Goal: Task Accomplishment & Management: Use online tool/utility

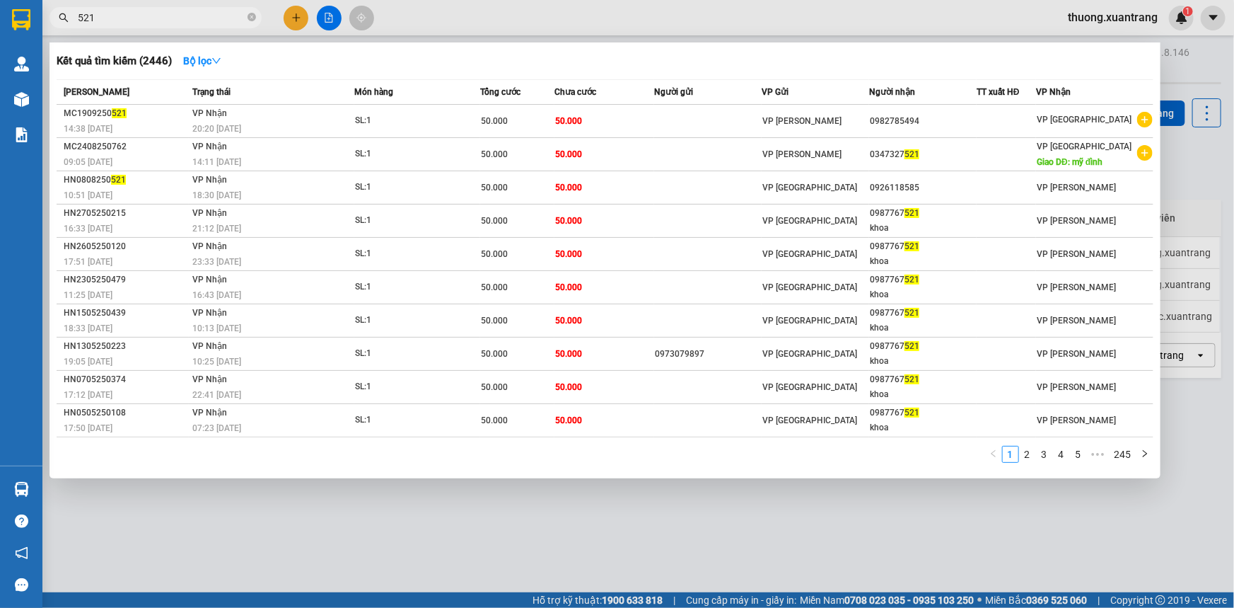
click at [79, 17] on input "521" at bounding box center [161, 18] width 167 height 16
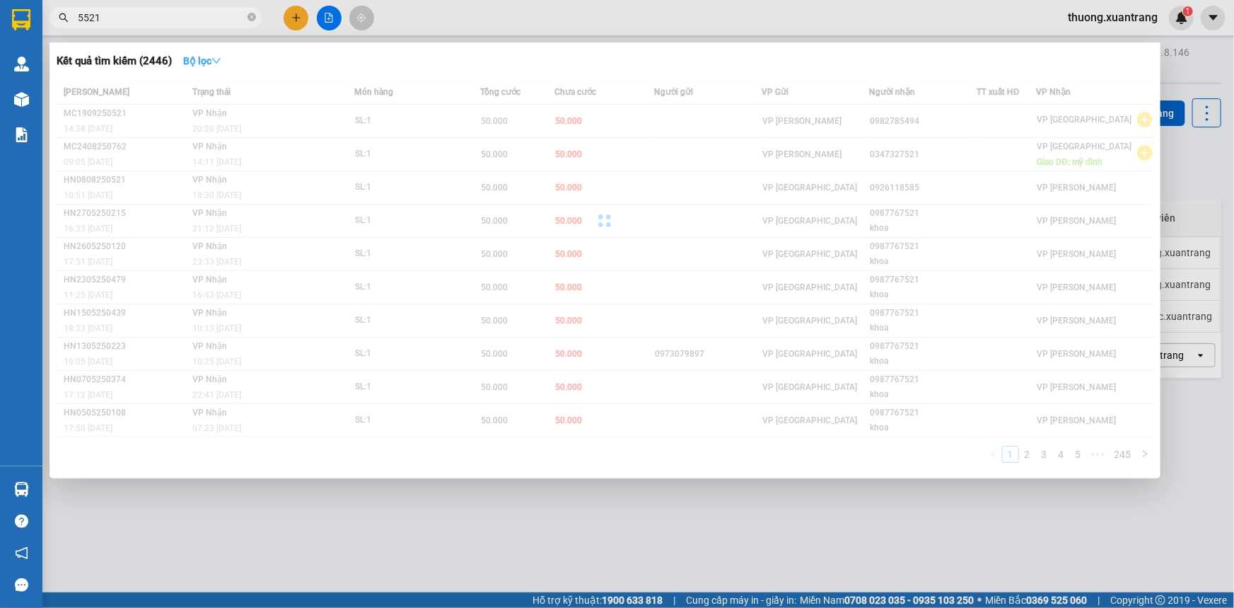
type input "5521"
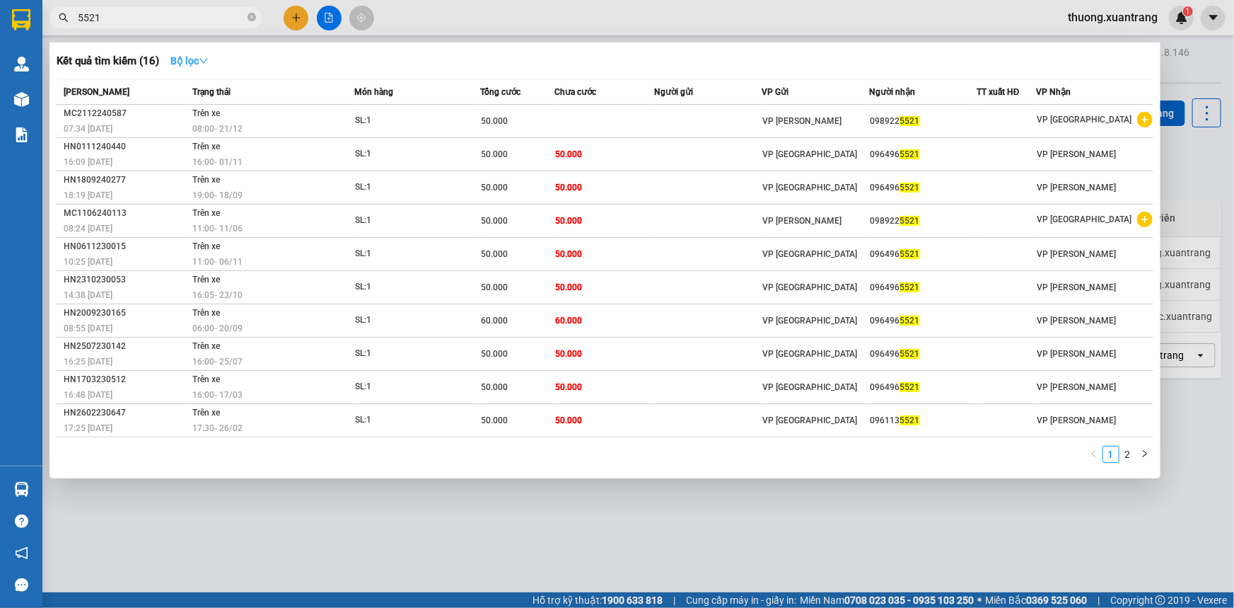
click at [196, 64] on strong "Bộ lọc" at bounding box center [189, 60] width 38 height 11
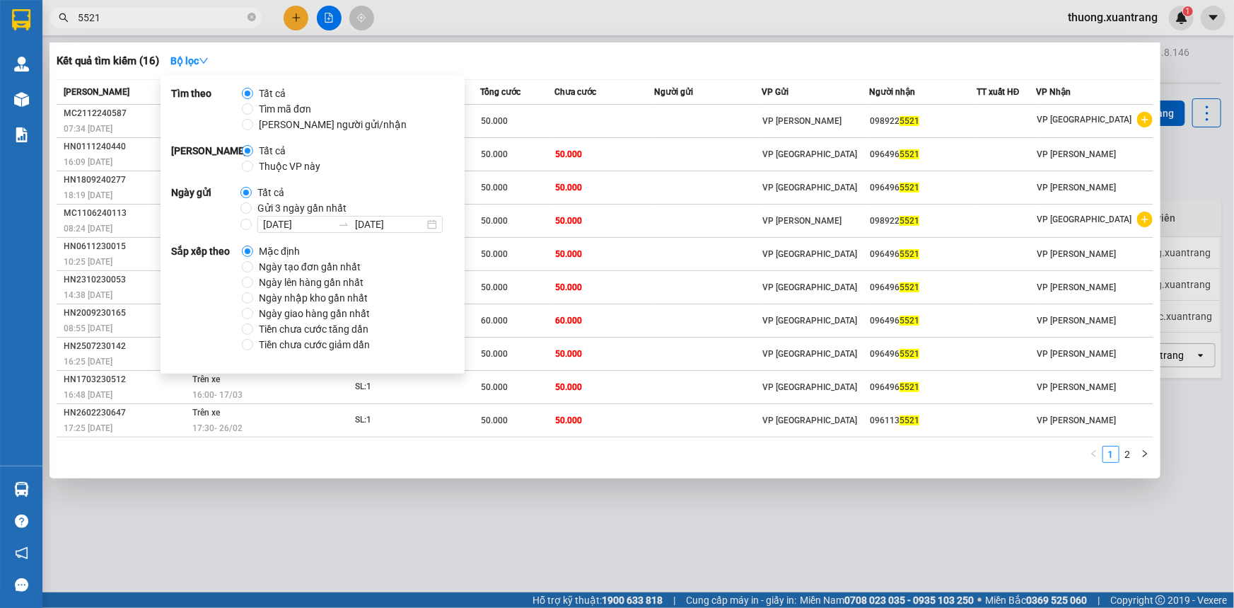
click at [287, 207] on span "Gửi 3 ngày gần nhất" at bounding box center [302, 208] width 100 height 16
click at [252, 207] on input "Gửi 3 ngày gần nhất" at bounding box center [246, 207] width 11 height 11
radio input "true"
radio input "false"
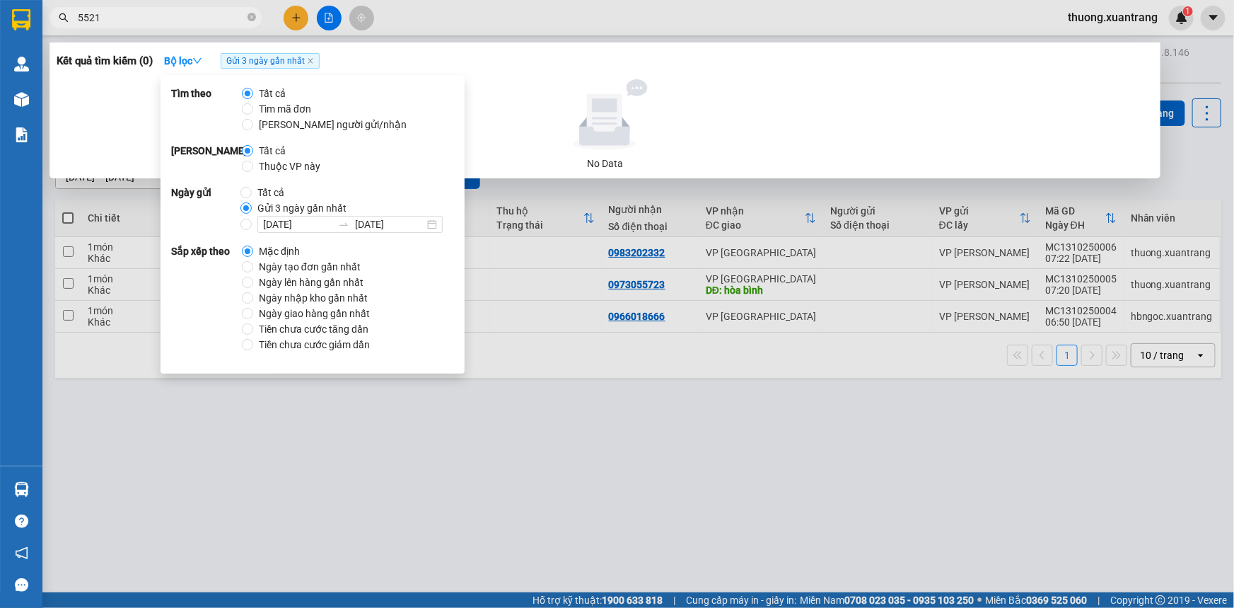
click at [163, 7] on span "5521" at bounding box center [156, 17] width 212 height 21
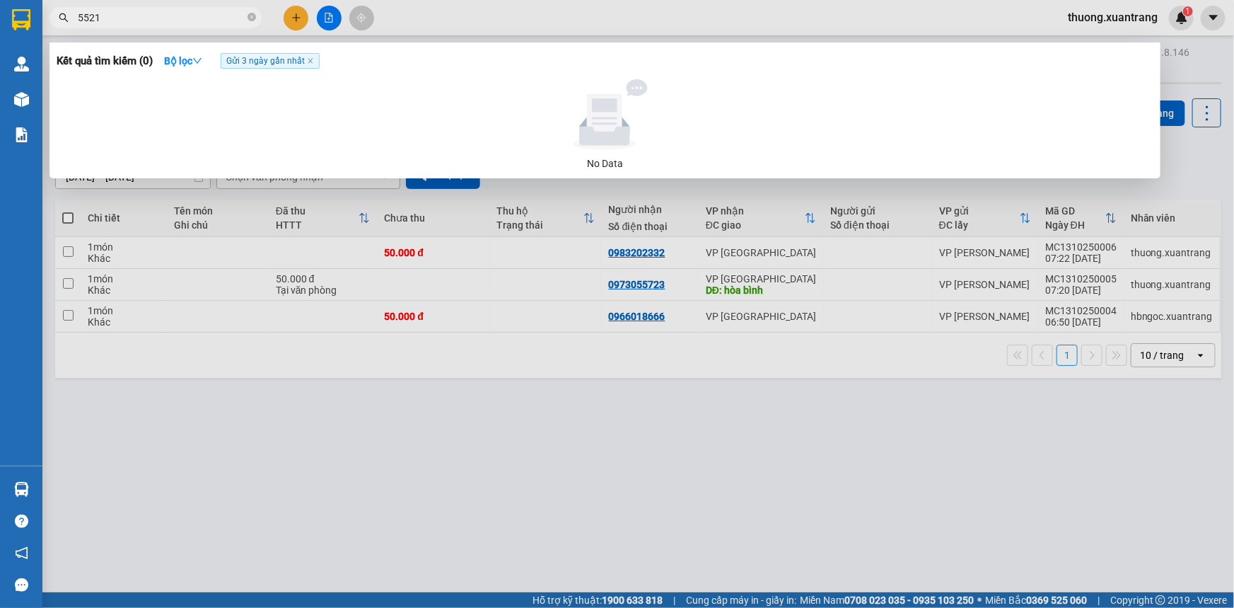
click at [247, 19] on span "5521" at bounding box center [156, 17] width 212 height 21
click at [252, 18] on icon "close-circle" at bounding box center [252, 17] width 8 height 8
type input "3966"
click at [253, 20] on icon "close-circle" at bounding box center [252, 17] width 8 height 8
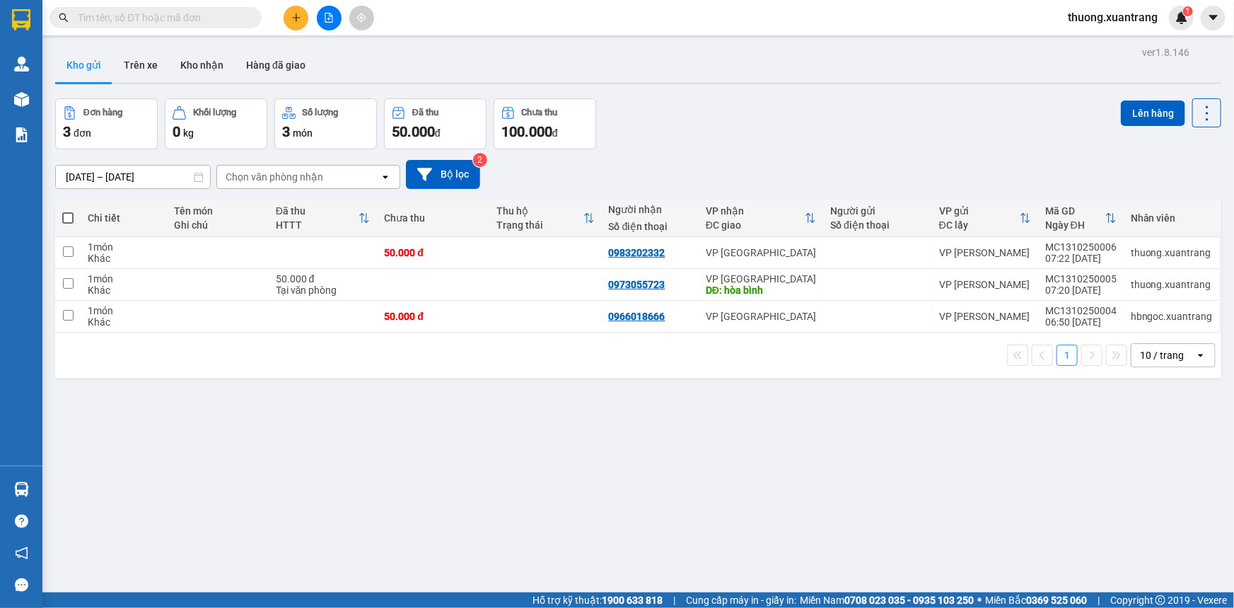
click at [187, 13] on input "text" at bounding box center [161, 18] width 167 height 16
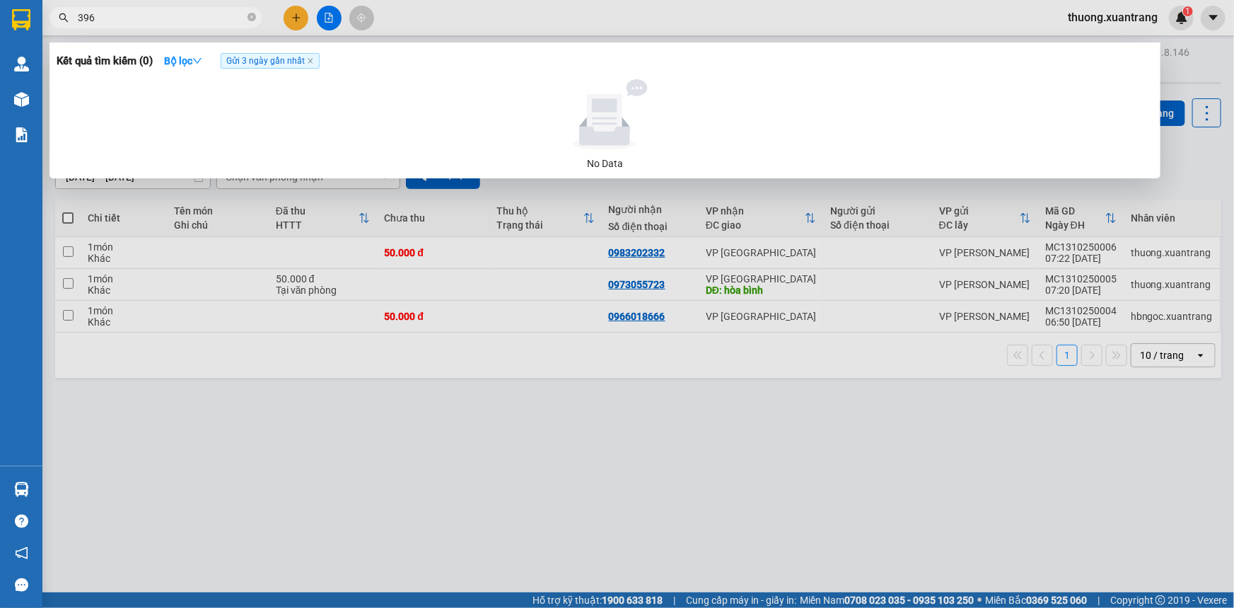
type input "3966"
click at [249, 12] on span at bounding box center [252, 17] width 8 height 13
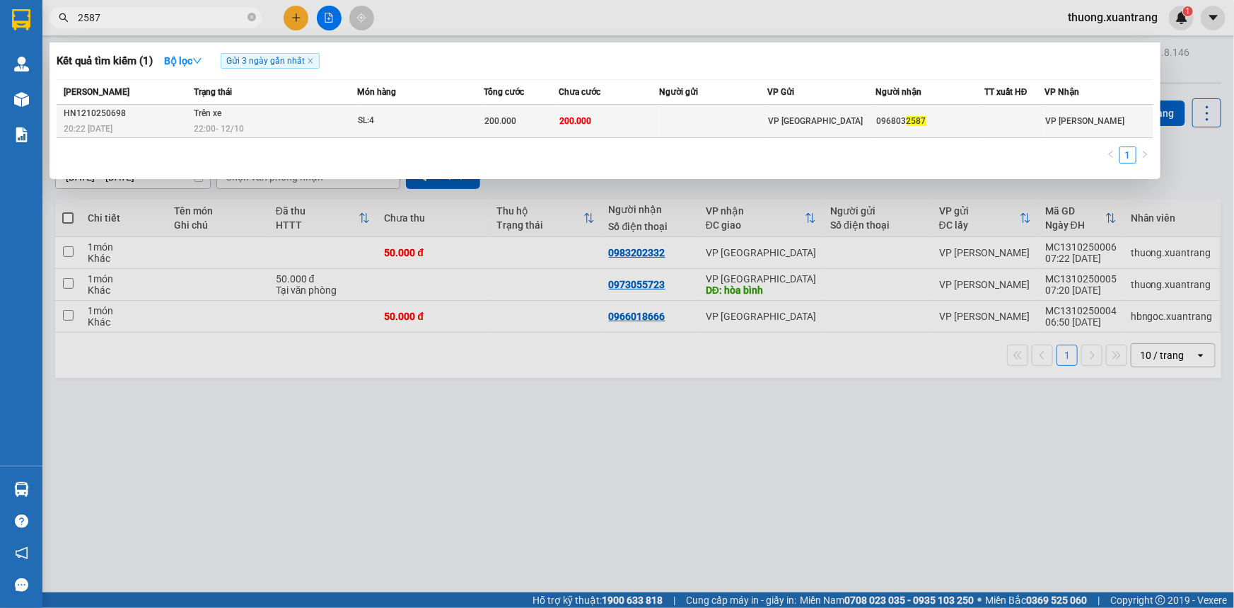
type input "2587"
click at [677, 127] on td at bounding box center [713, 121] width 108 height 33
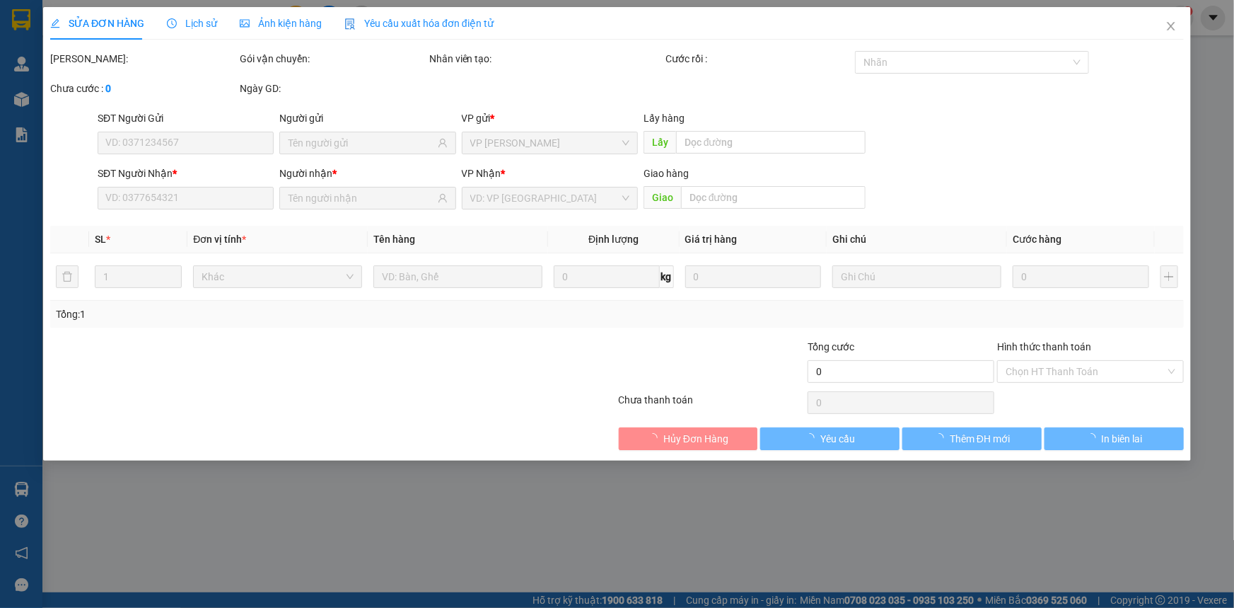
type input "0968032587"
type input "200.000"
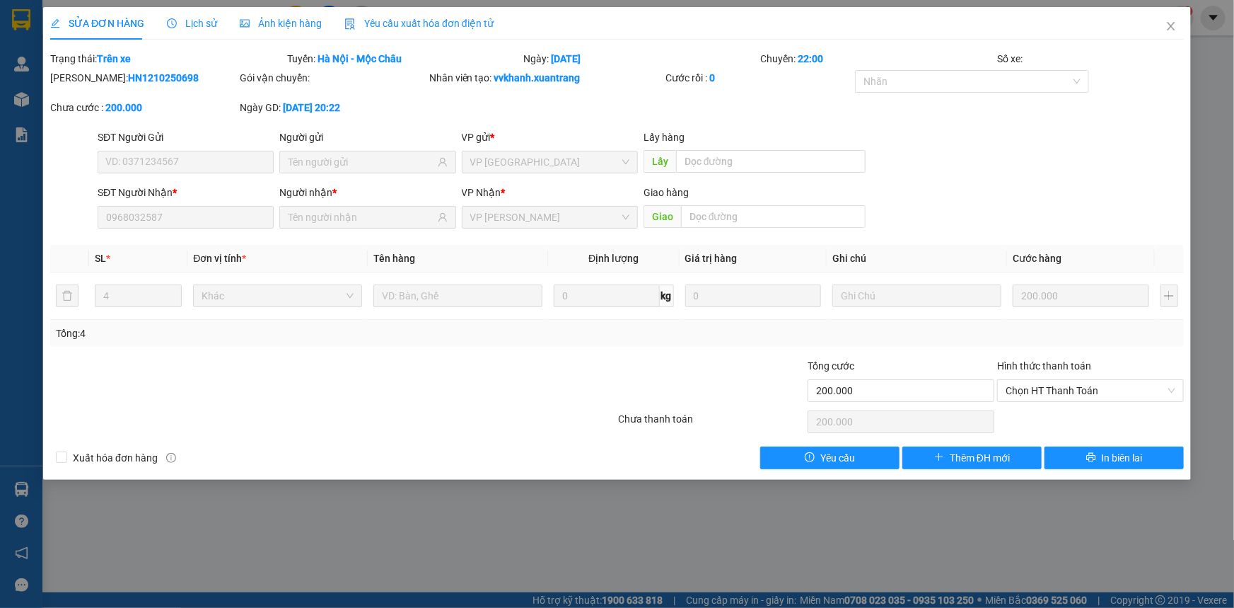
click at [317, 24] on span "Ảnh kiện hàng" at bounding box center [281, 23] width 82 height 11
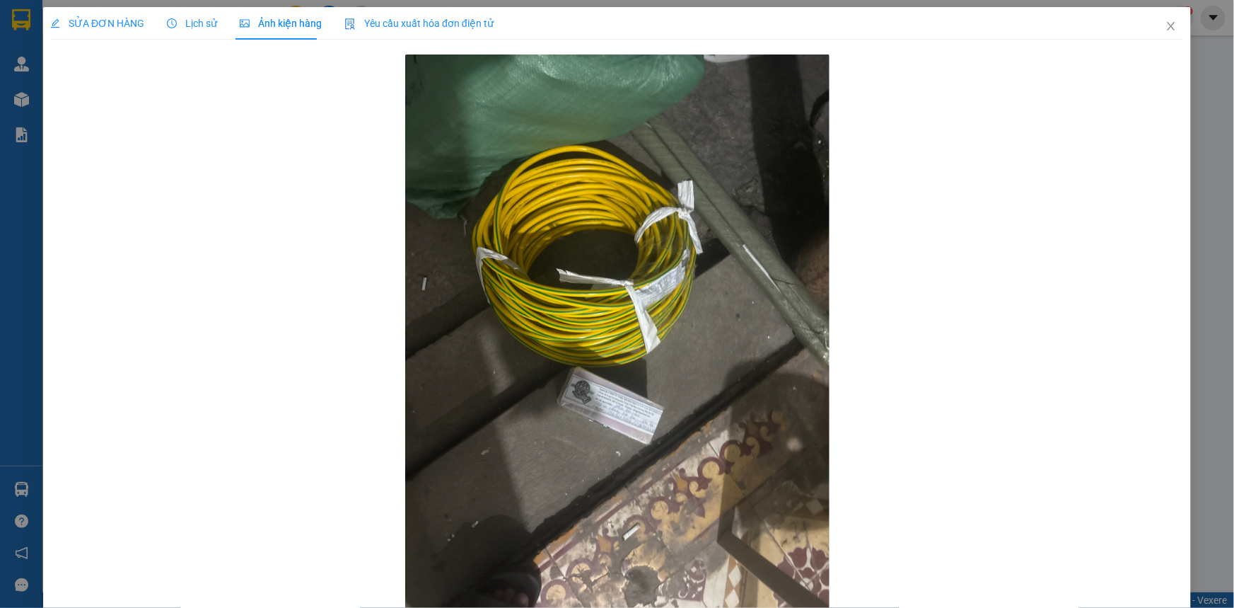
click at [187, 23] on span "Lịch sử" at bounding box center [192, 23] width 50 height 11
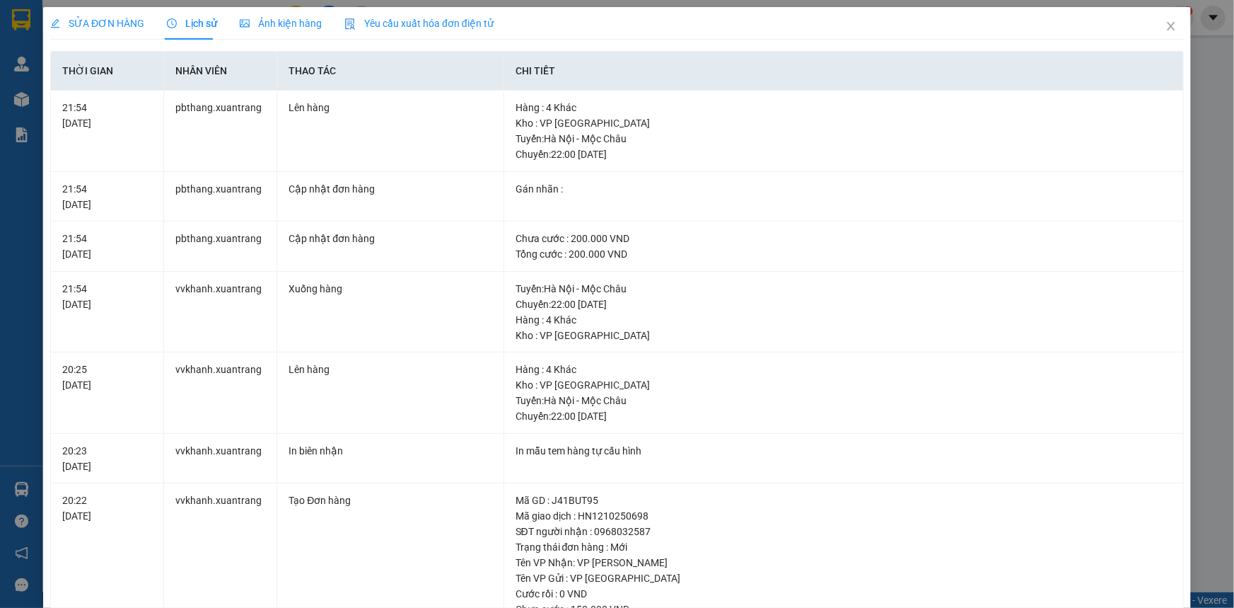
click at [115, 16] on div "SỬA ĐƠN HÀNG" at bounding box center [97, 24] width 94 height 16
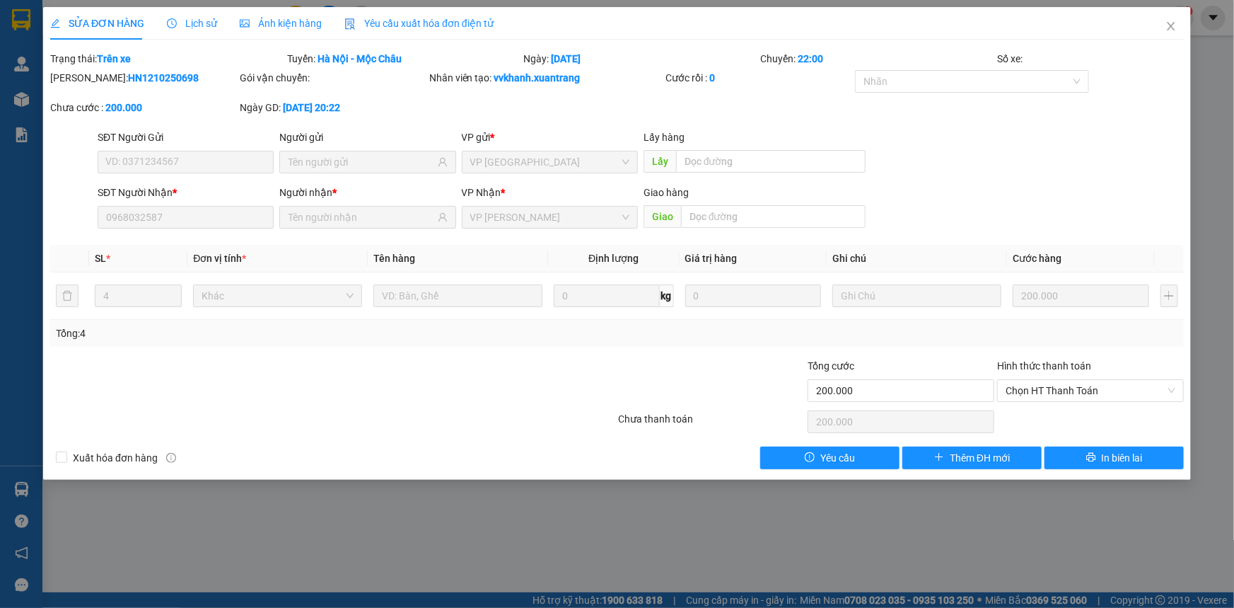
click at [1117, 444] on div "Total Paid Fee 0 Total UnPaid Fee 200.000 Cash Collection Total Fee Trạng thái:…" at bounding box center [617, 260] width 1134 height 418
click at [1123, 473] on div "SỬA ĐƠN HÀNG Lịch sử Ảnh kiện hàng Yêu cầu xuất hóa đơn điện tử Total Paid Fee …" at bounding box center [617, 243] width 1148 height 473
click at [1126, 463] on span "In biên lai" at bounding box center [1122, 458] width 41 height 16
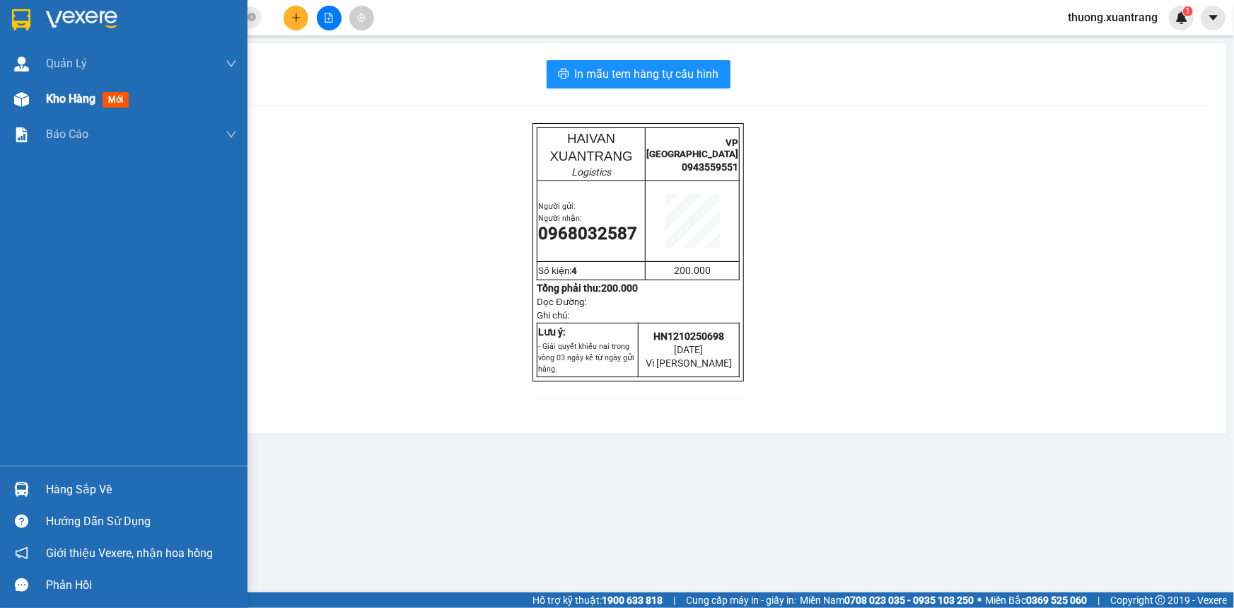
click at [68, 104] on span "Kho hàng" at bounding box center [71, 98] width 50 height 13
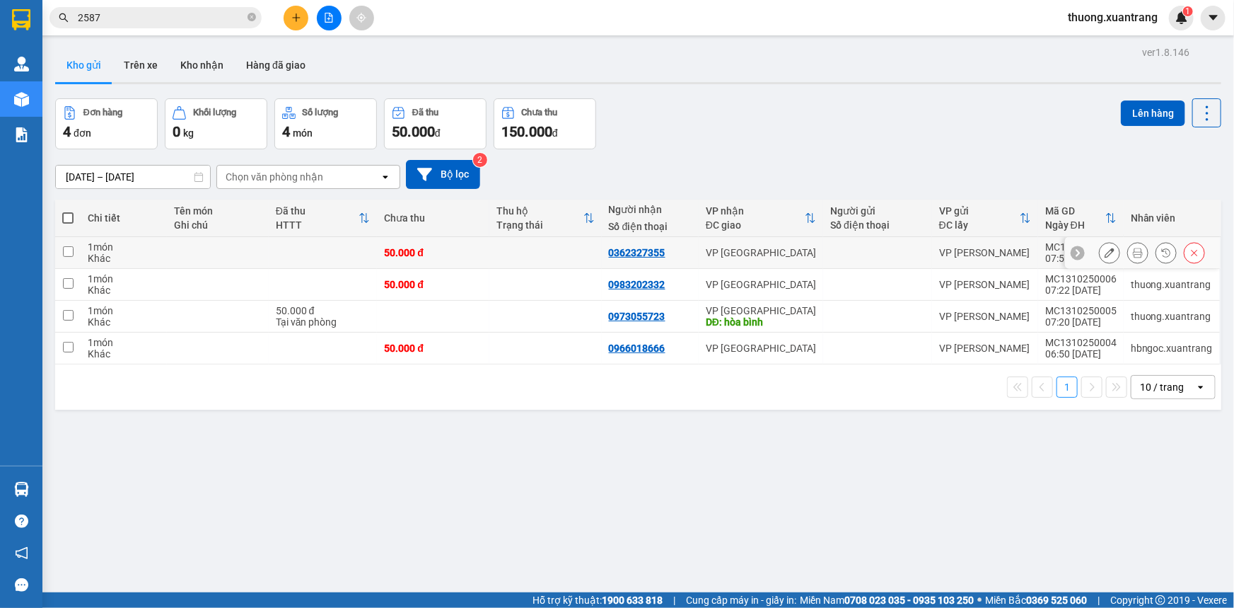
click at [1133, 255] on icon at bounding box center [1138, 253] width 10 height 10
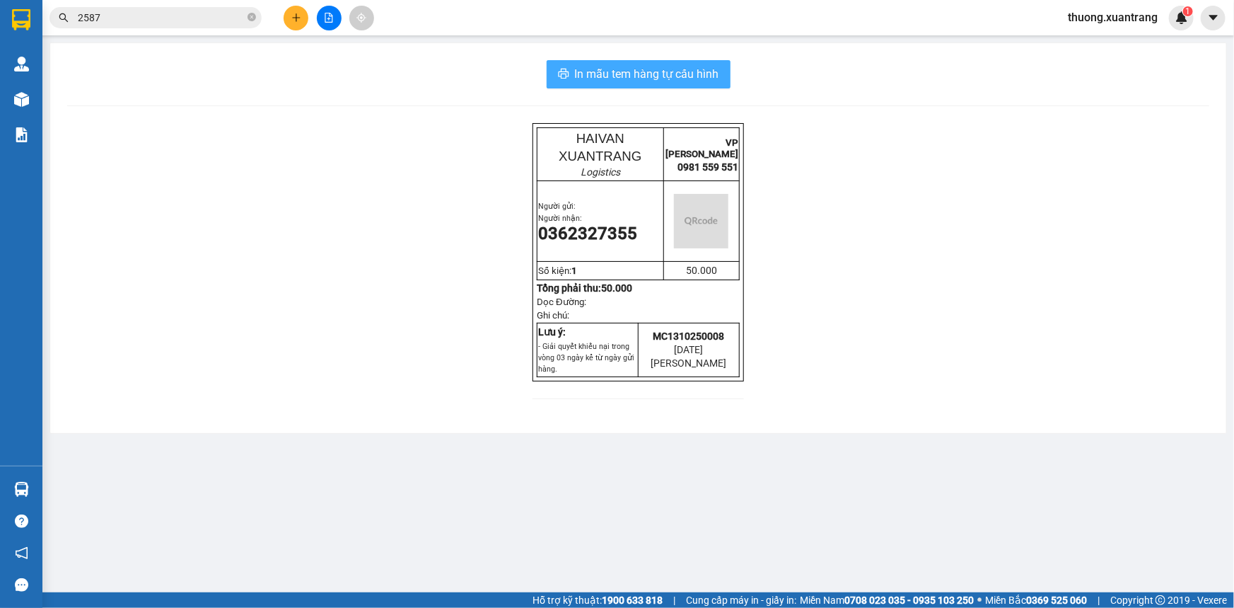
click at [670, 76] on span "In mẫu tem hàng tự cấu hình" at bounding box center [647, 74] width 144 height 18
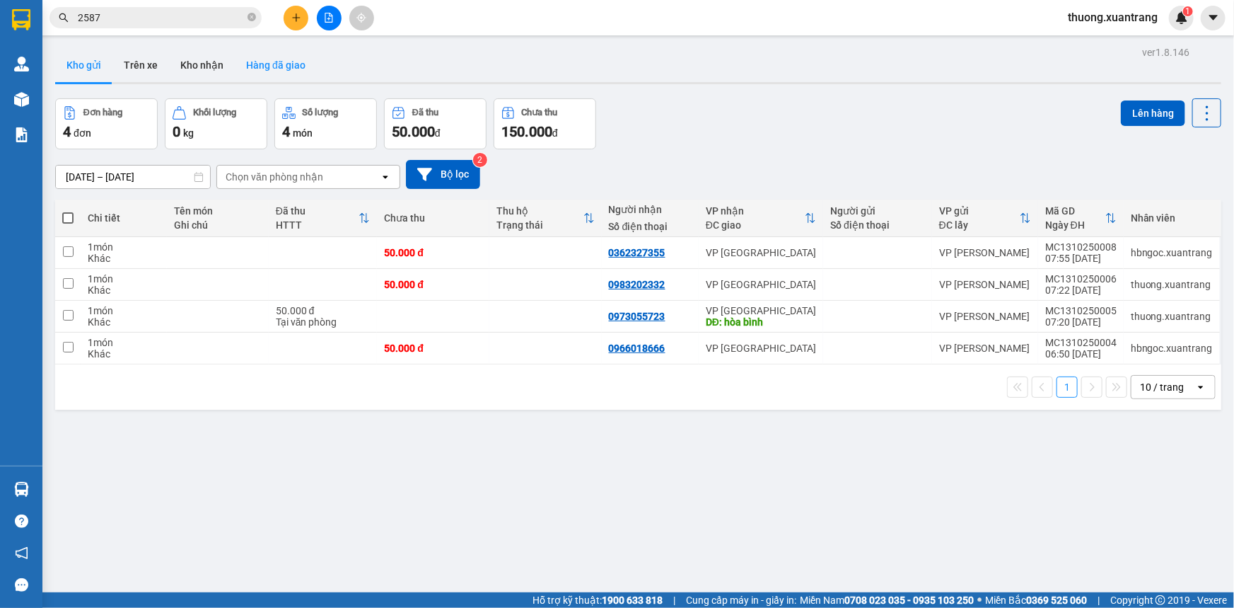
click at [275, 62] on button "Hàng đã giao" at bounding box center [276, 65] width 82 height 34
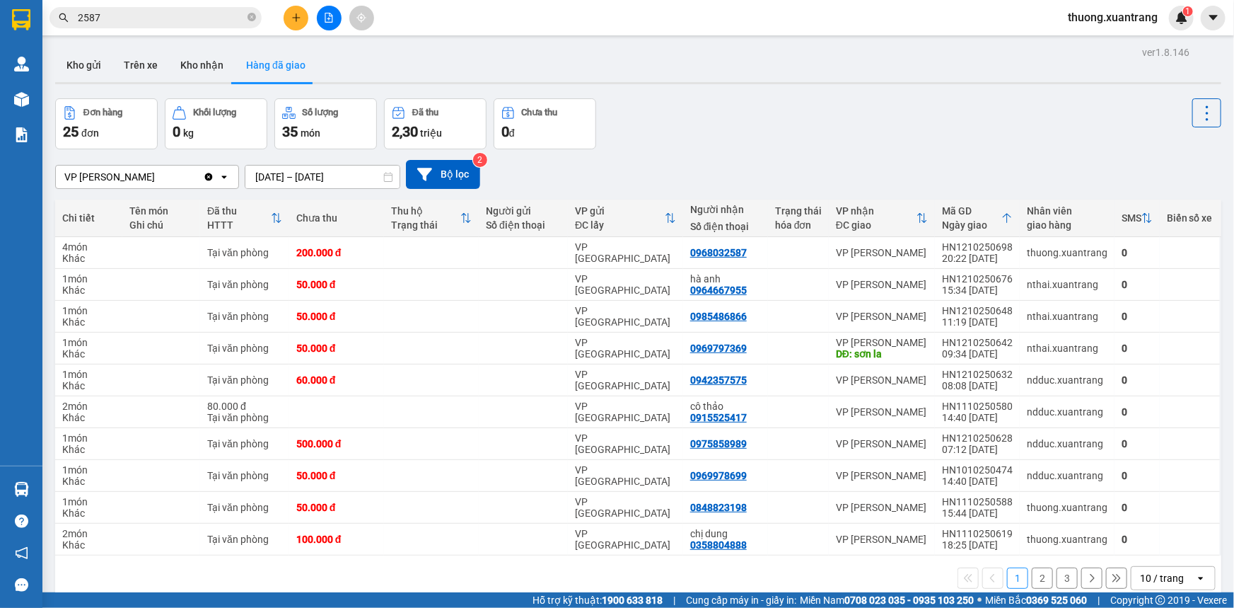
click at [1140, 578] on div "10 / trang" at bounding box center [1162, 578] width 44 height 14
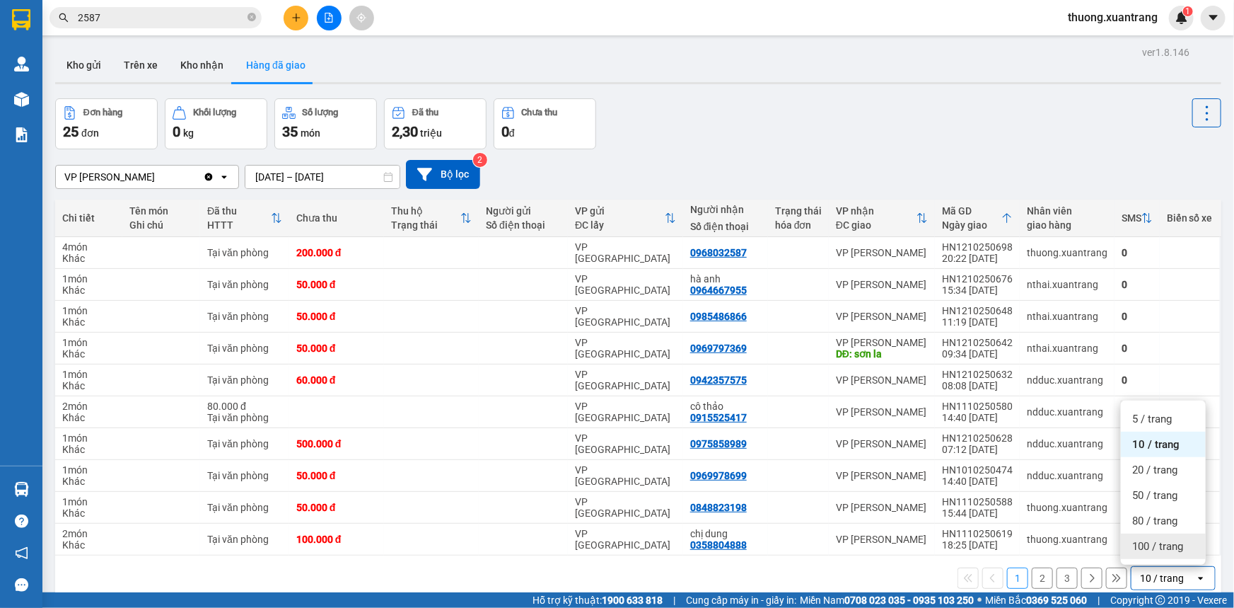
click at [1174, 544] on span "100 / trang" at bounding box center [1158, 546] width 51 height 14
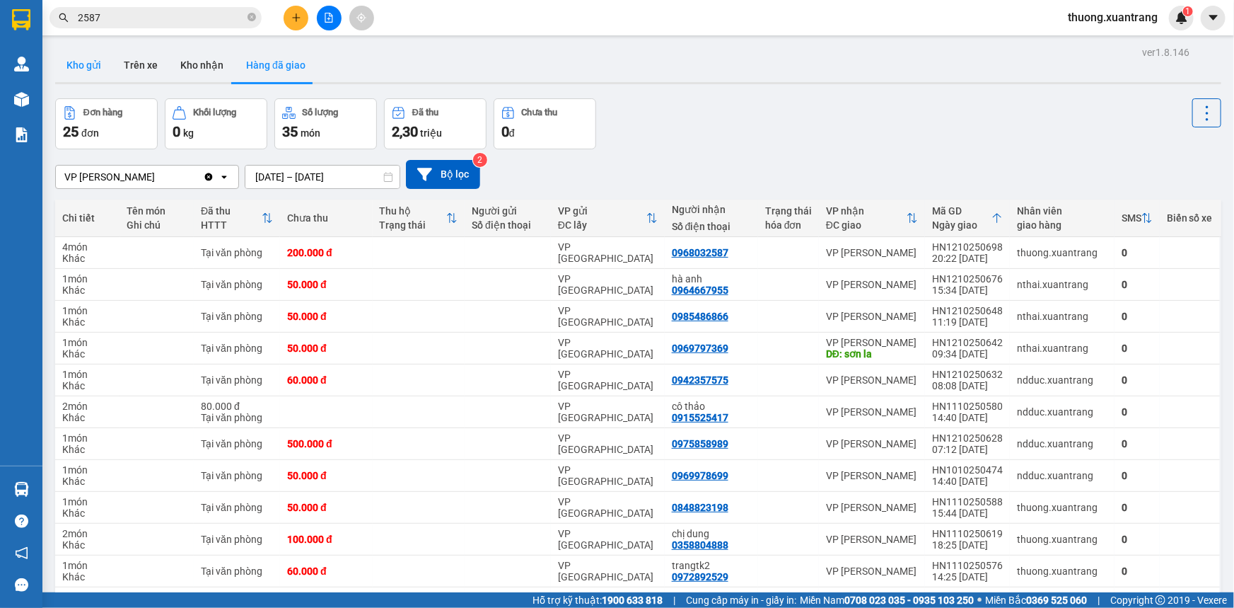
click at [89, 61] on button "Kho gửi" at bounding box center [83, 65] width 57 height 34
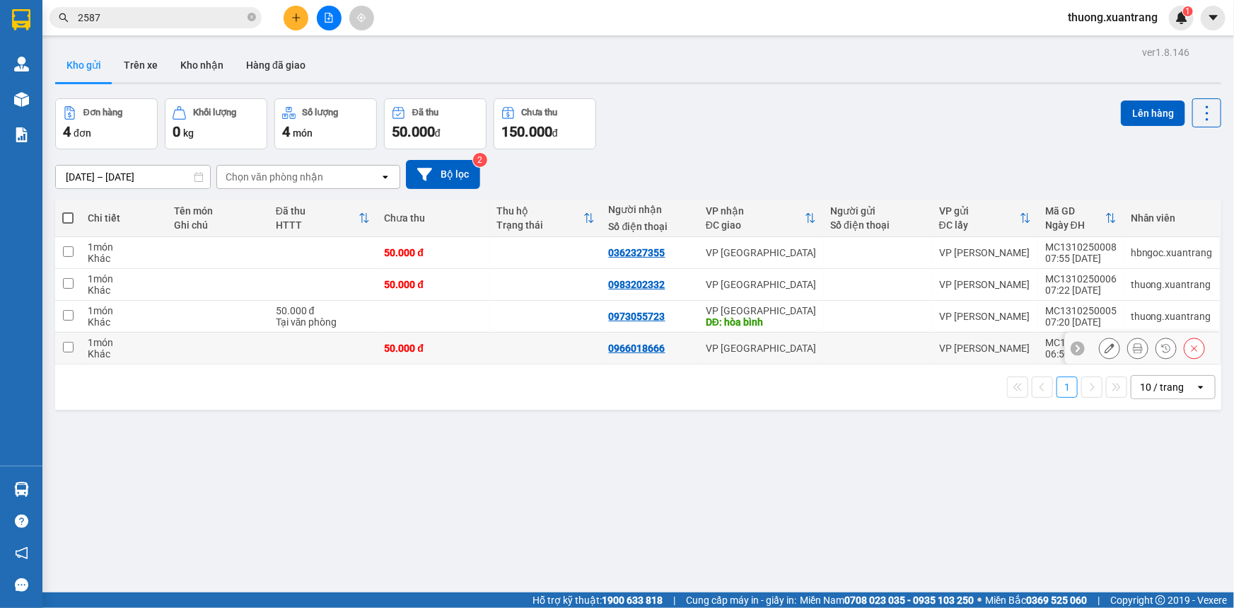
click at [441, 351] on div "50.000 đ" at bounding box center [433, 347] width 98 height 11
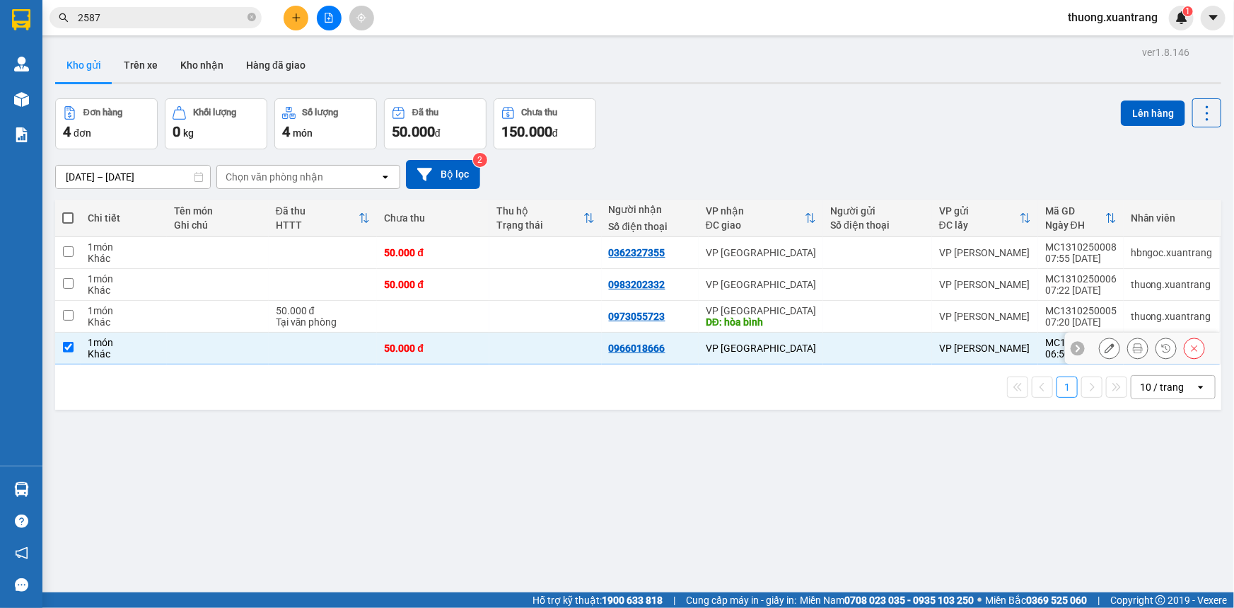
checkbox input "true"
click at [436, 312] on td at bounding box center [433, 317] width 112 height 32
checkbox input "true"
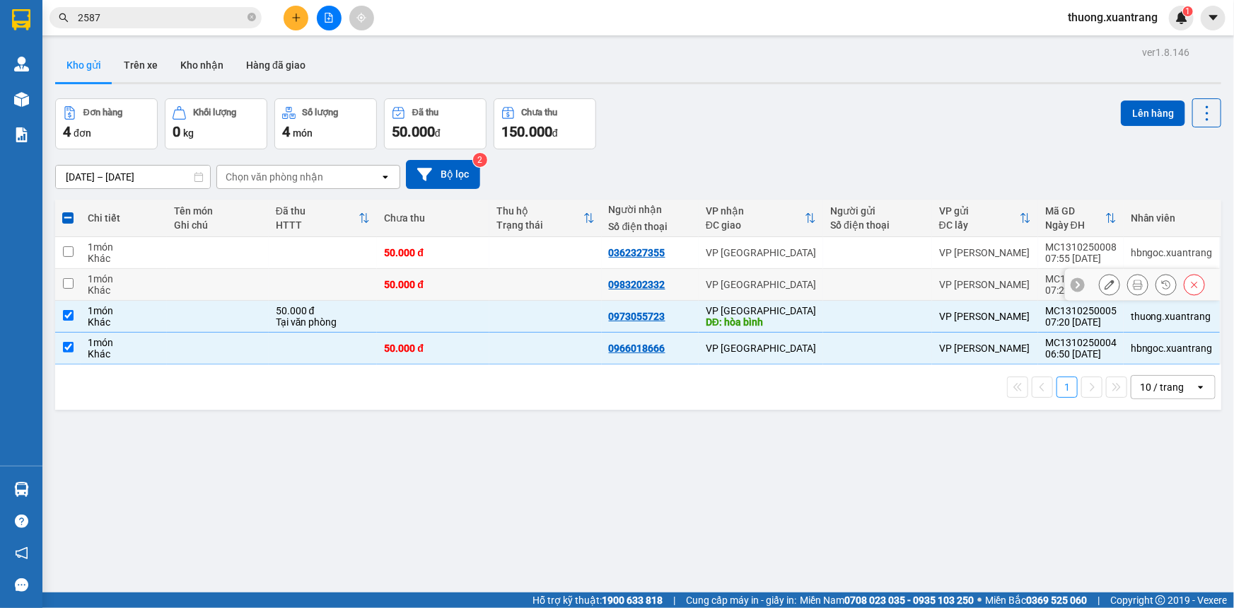
click at [478, 286] on div "50.000 đ" at bounding box center [433, 284] width 98 height 11
checkbox input "true"
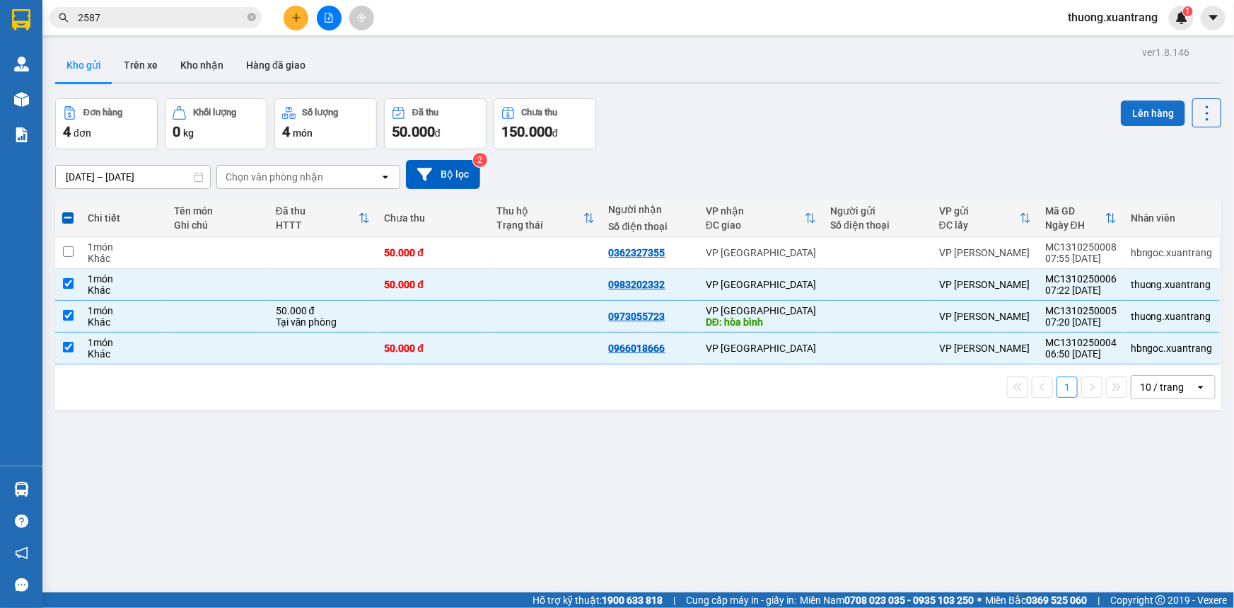
click at [1142, 114] on button "Lên hàng" at bounding box center [1153, 112] width 64 height 25
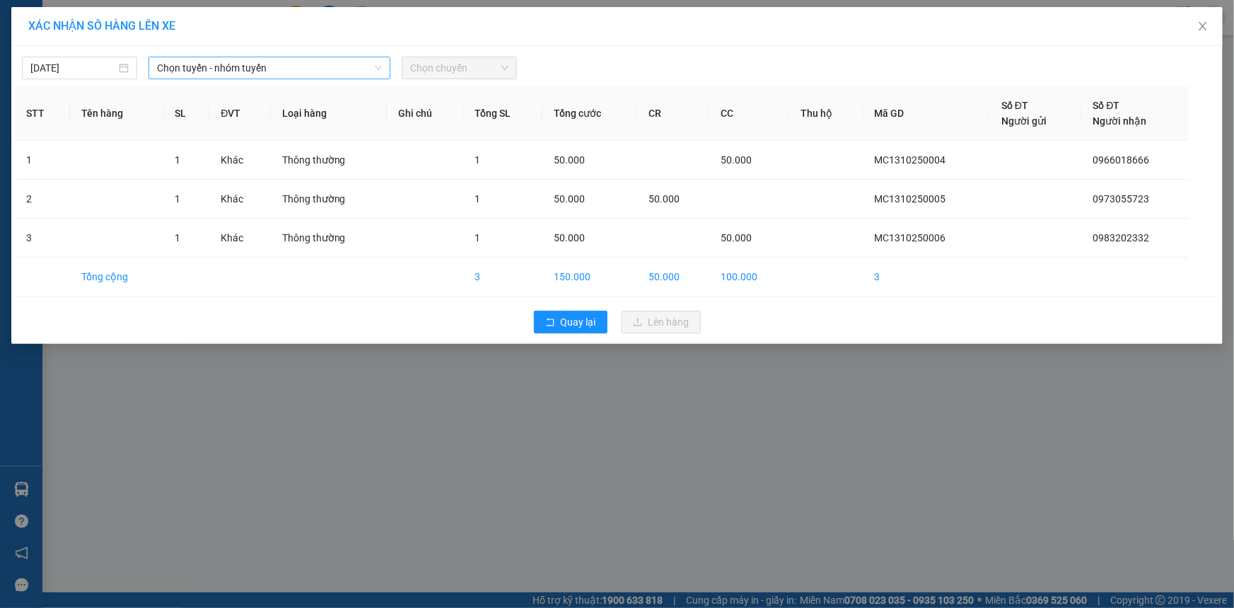
click at [231, 69] on span "Chọn tuyến - nhóm tuyến" at bounding box center [269, 67] width 225 height 21
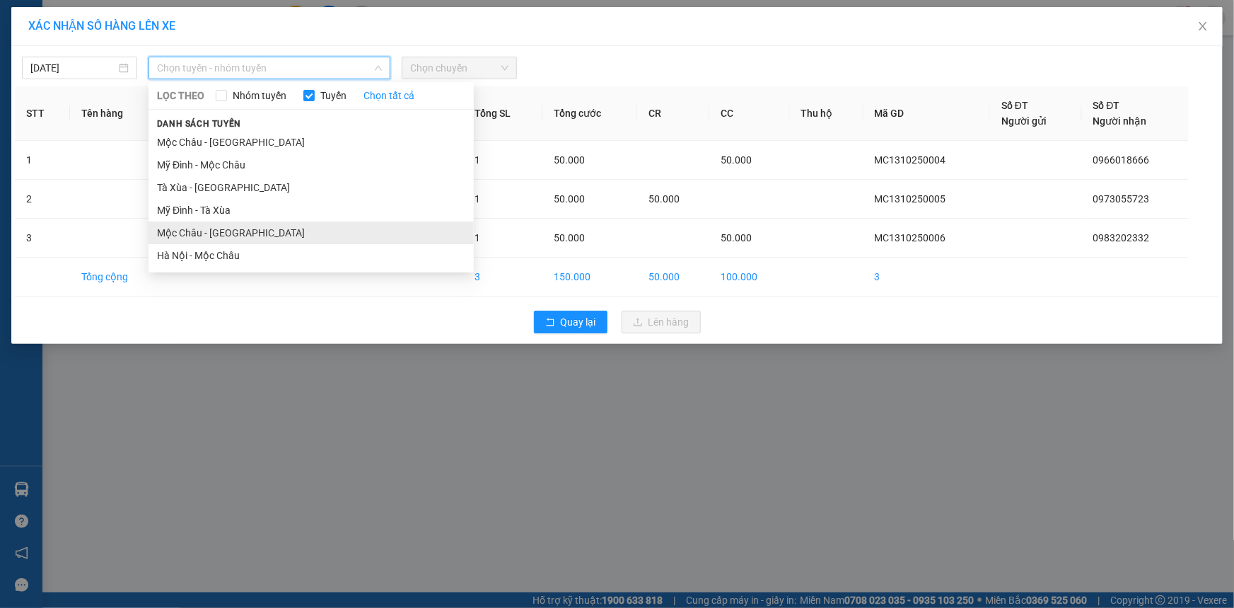
click at [250, 237] on li "Mộc Châu - [GEOGRAPHIC_DATA]" at bounding box center [311, 232] width 325 height 23
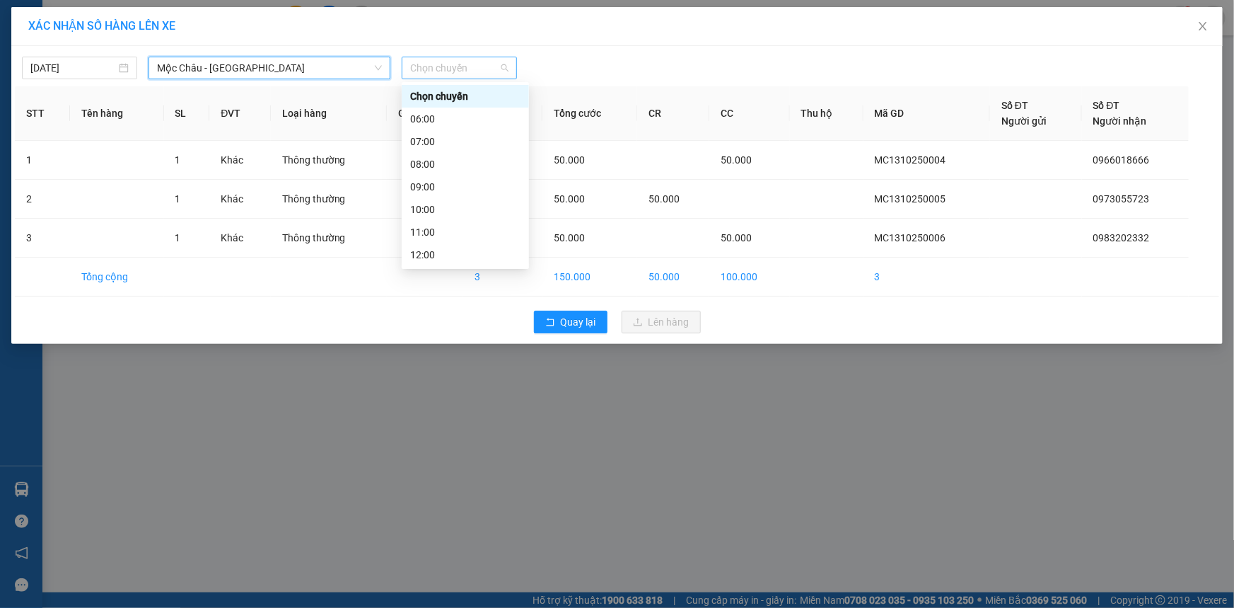
click at [437, 66] on span "Chọn chuyến" at bounding box center [459, 67] width 98 height 21
click at [480, 160] on div "08:00" at bounding box center [465, 164] width 110 height 16
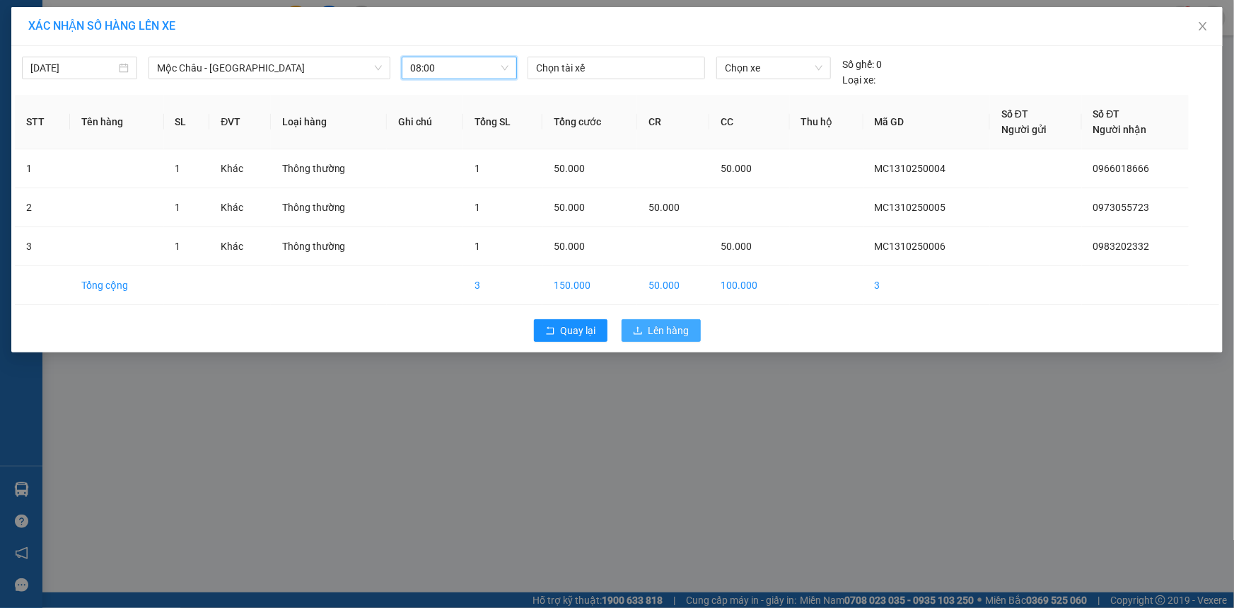
click at [664, 325] on span "Lên hàng" at bounding box center [669, 331] width 41 height 16
